Goal: Information Seeking & Learning: Learn about a topic

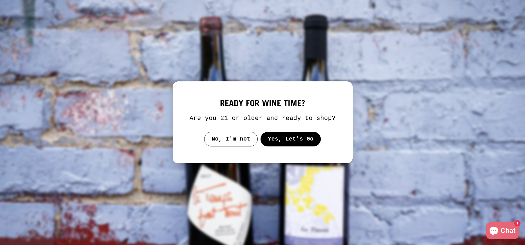
click at [275, 137] on button "Yes, Let's Go" at bounding box center [290, 139] width 61 height 15
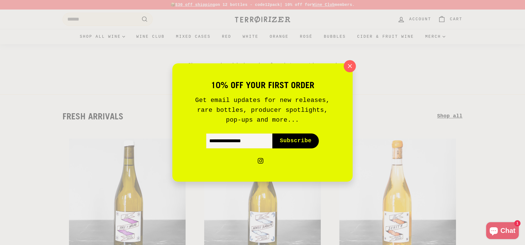
click at [349, 67] on icon "button" at bounding box center [350, 66] width 4 height 4
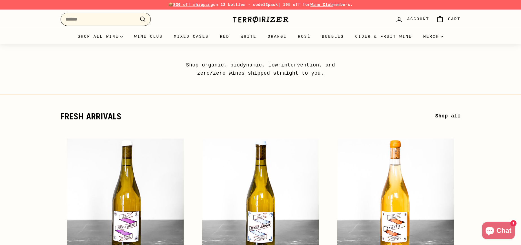
click at [118, 22] on input "Search" at bounding box center [106, 19] width 90 height 13
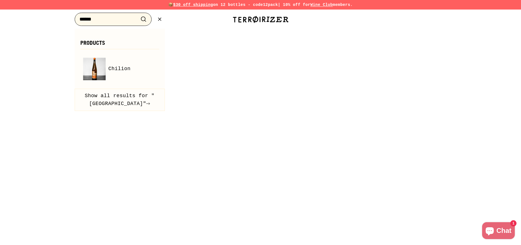
type input "*****"
click at [138, 15] on button ".cls-1{fill:none;stroke:#000;stroke-miterlimit:10;stroke-width:2px} Search" at bounding box center [143, 19] width 10 height 9
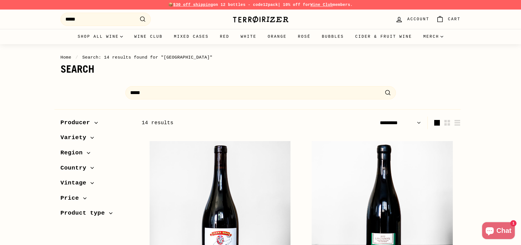
select select "*********"
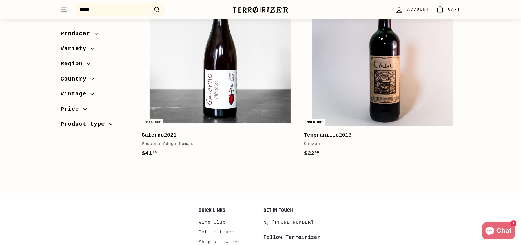
scroll to position [1289, 0]
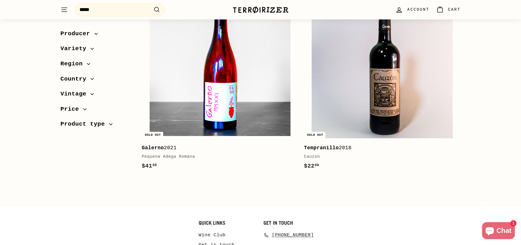
click at [172, 66] on img at bounding box center [220, 67] width 141 height 141
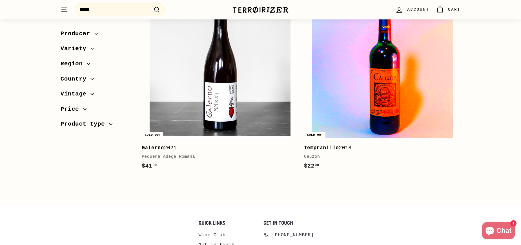
click at [360, 101] on img at bounding box center [381, 67] width 141 height 141
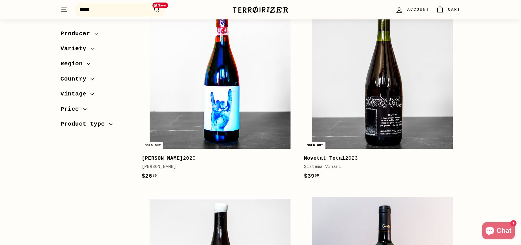
scroll to position [1035, 0]
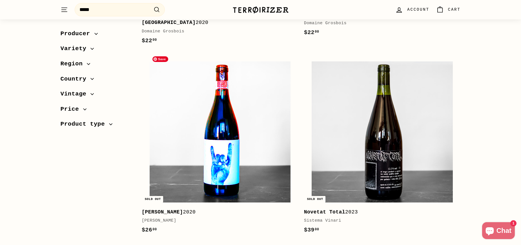
click at [250, 131] on img at bounding box center [220, 131] width 141 height 141
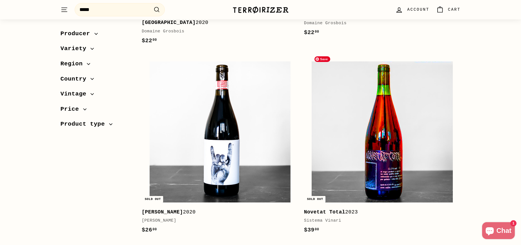
click at [367, 126] on img at bounding box center [381, 131] width 141 height 141
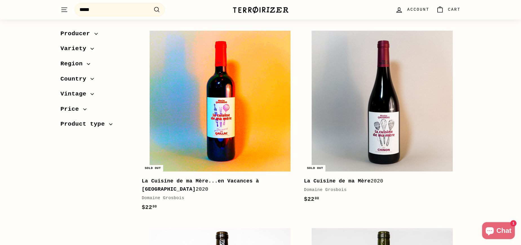
scroll to position [866, 0]
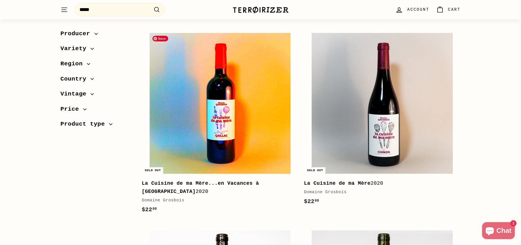
click at [262, 113] on img at bounding box center [220, 103] width 141 height 141
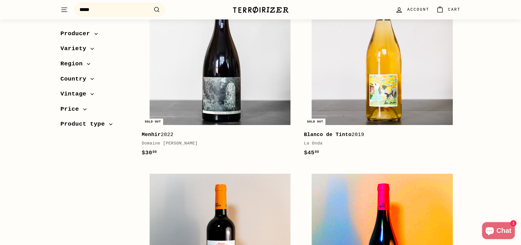
scroll to position [669, 0]
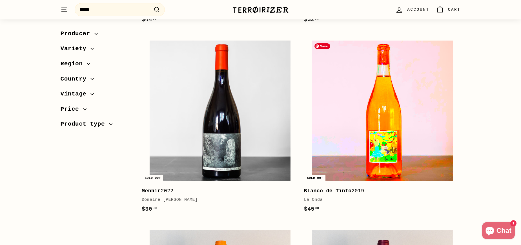
click at [345, 102] on img at bounding box center [381, 111] width 141 height 141
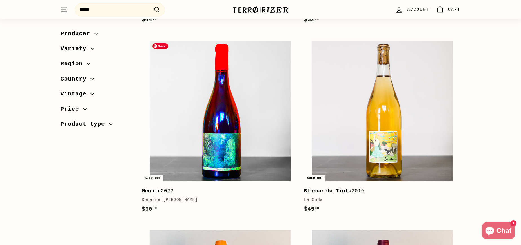
click at [242, 90] on img at bounding box center [220, 111] width 141 height 141
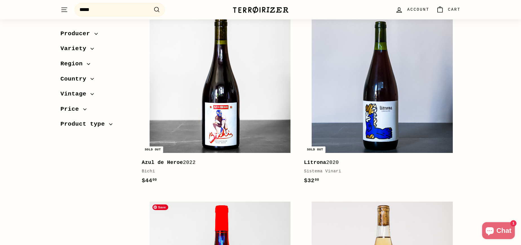
scroll to position [500, 0]
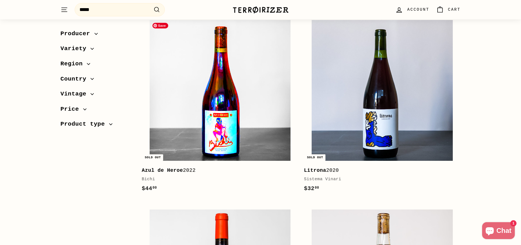
click at [266, 108] on img at bounding box center [220, 90] width 141 height 141
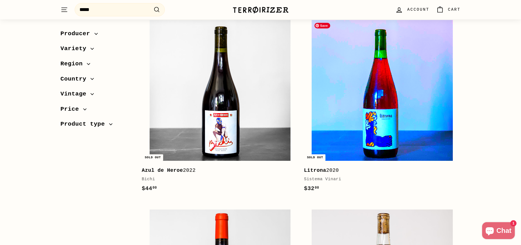
click at [354, 75] on img at bounding box center [381, 90] width 141 height 141
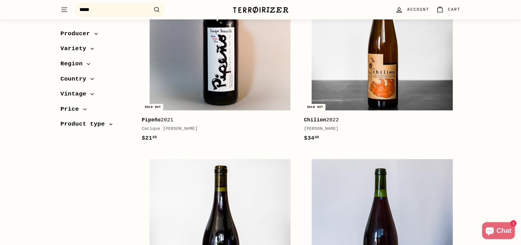
scroll to position [303, 0]
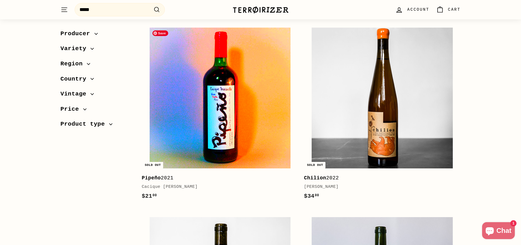
click at [250, 118] on img at bounding box center [220, 98] width 141 height 141
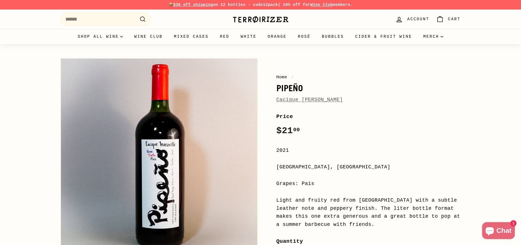
scroll to position [28, 0]
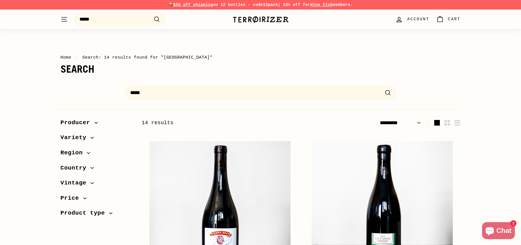
select select "*********"
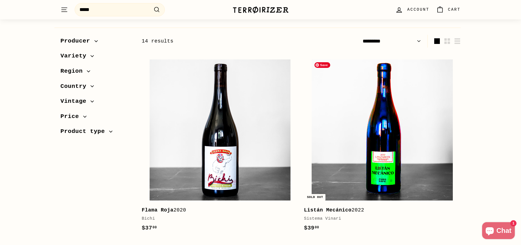
scroll to position [77, 0]
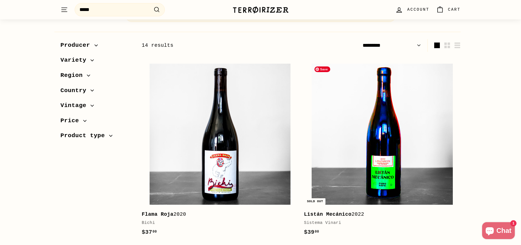
click at [399, 113] on img at bounding box center [381, 134] width 141 height 141
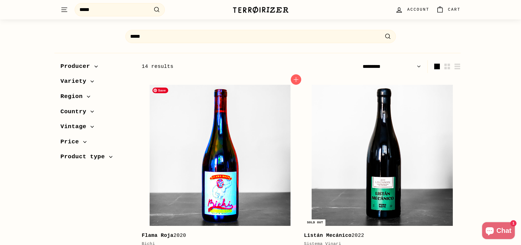
scroll to position [253, 0]
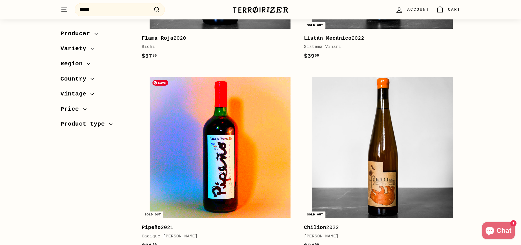
click at [244, 131] on img at bounding box center [220, 147] width 141 height 141
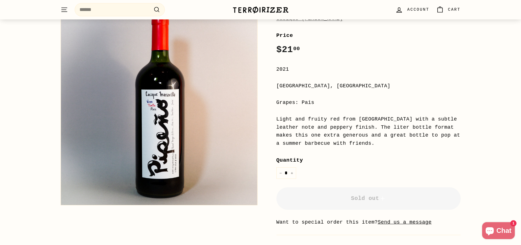
scroll to position [84, 0]
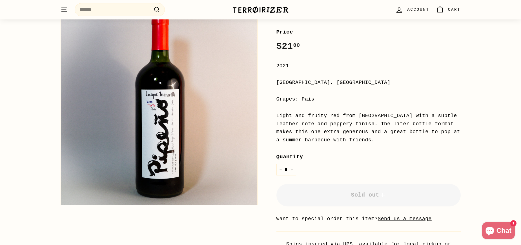
drag, startPoint x: 331, startPoint y: 82, endPoint x: 269, endPoint y: 83, distance: 62.2
click at [269, 83] on div "Home / Pipeño Cacique [PERSON_NAME] Price Regular price $21 00 $21.00 / 2021 [G…" at bounding box center [362, 130] width 197 height 318
copy div "[GEOGRAPHIC_DATA], [GEOGRAPHIC_DATA]"
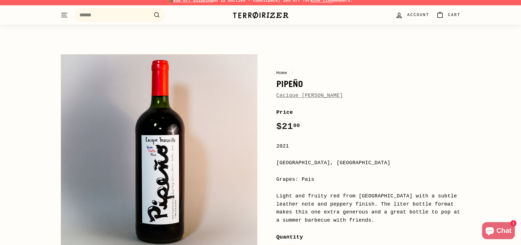
scroll to position [0, 0]
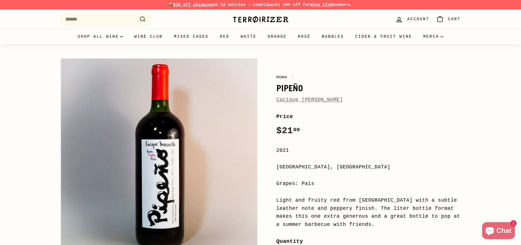
click at [310, 101] on link "Cacique [PERSON_NAME]" at bounding box center [309, 100] width 66 height 6
drag, startPoint x: 331, startPoint y: 99, endPoint x: 276, endPoint y: 97, distance: 55.8
click at [276, 97] on div "Home / Pipeño Cacique [PERSON_NAME] Price Regular price $21 00 $21.00 / 2021 [G…" at bounding box center [362, 214] width 197 height 318
copy link "Cacique [PERSON_NAME]"
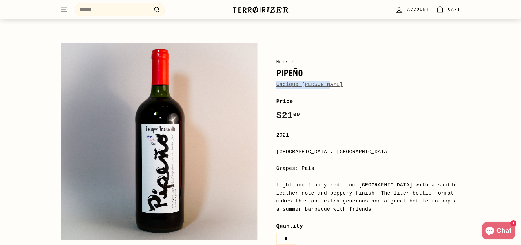
scroll to position [28, 0]
